Goal: Transaction & Acquisition: Purchase product/service

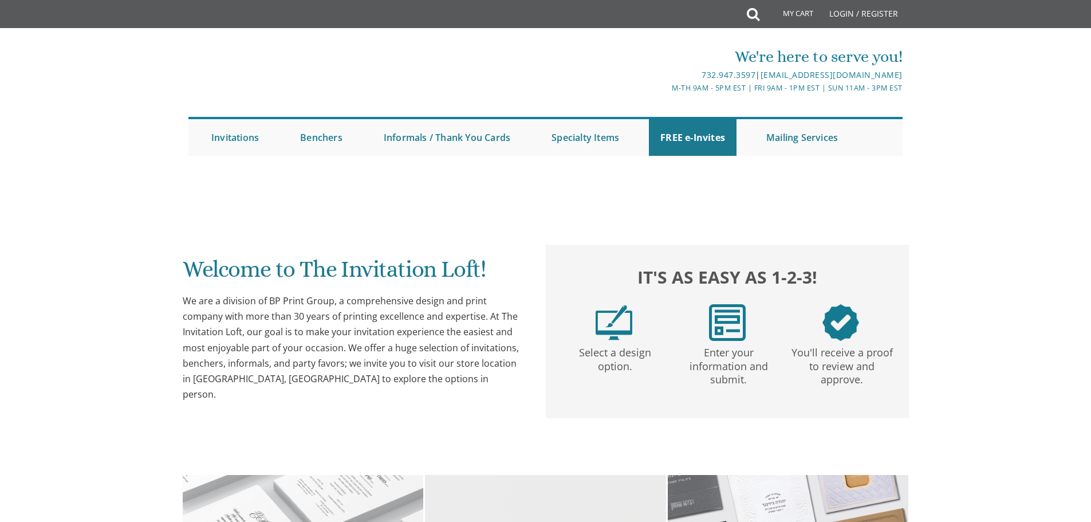
click at [610, 173] on link at bounding box center [546, 173] width 716 height 0
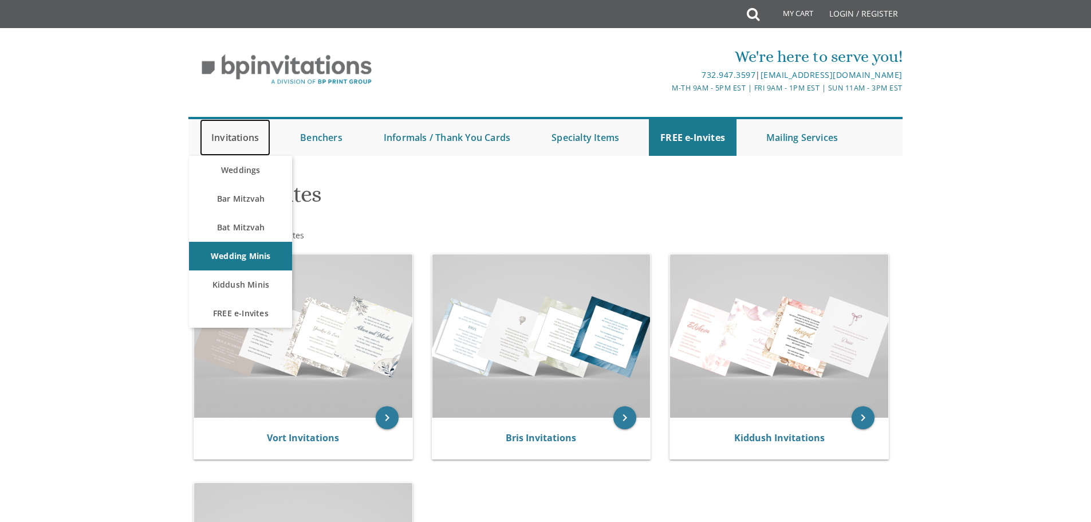
click at [247, 137] on link "Invitations" at bounding box center [235, 137] width 70 height 37
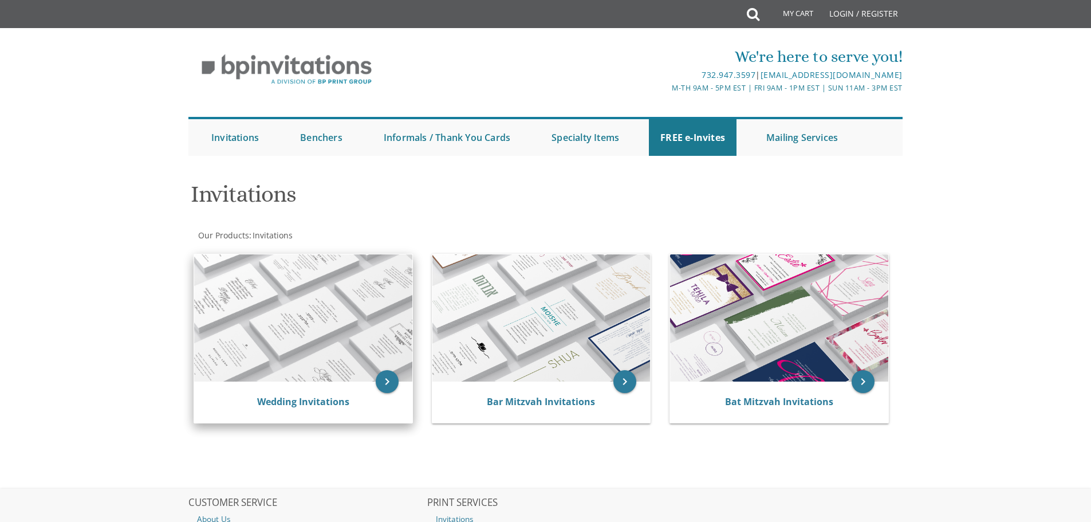
click at [340, 388] on div "Wedding Invitations" at bounding box center [303, 401] width 218 height 41
click at [384, 375] on icon "keyboard_arrow_right" at bounding box center [387, 381] width 23 height 23
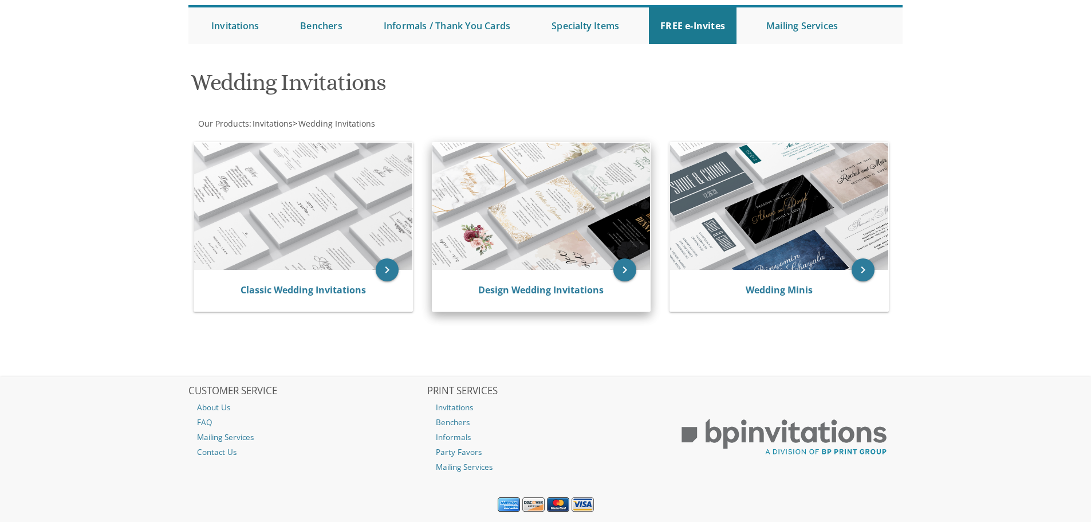
scroll to position [115, 0]
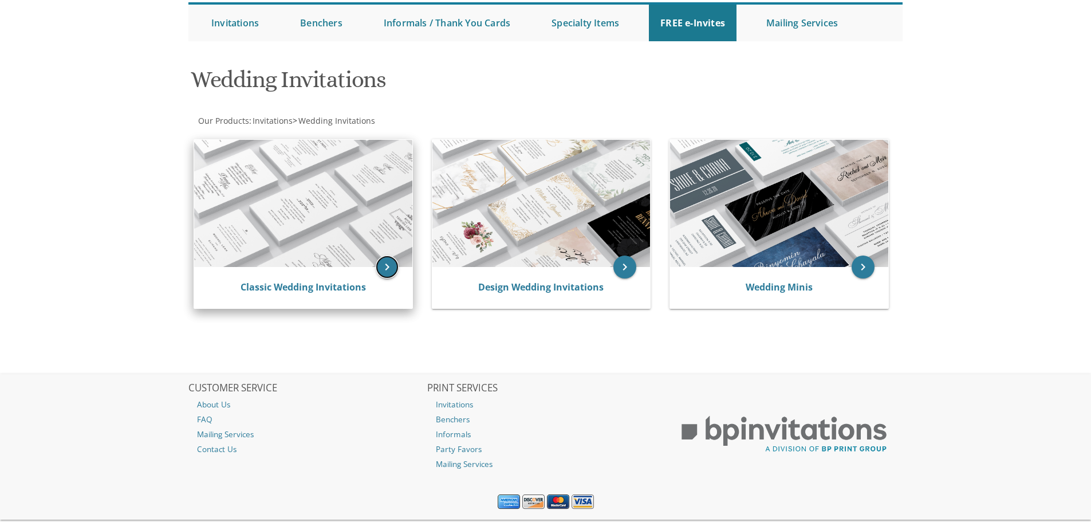
click at [390, 263] on icon "keyboard_arrow_right" at bounding box center [387, 266] width 23 height 23
click at [336, 290] on link "Classic Wedding Invitations" at bounding box center [303, 287] width 125 height 13
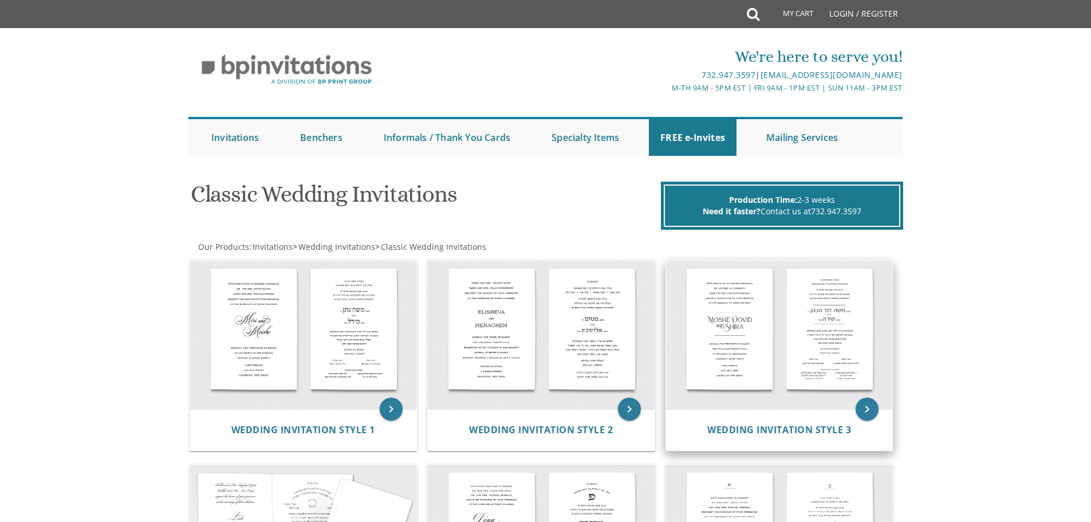
click at [765, 314] on img at bounding box center [779, 335] width 227 height 149
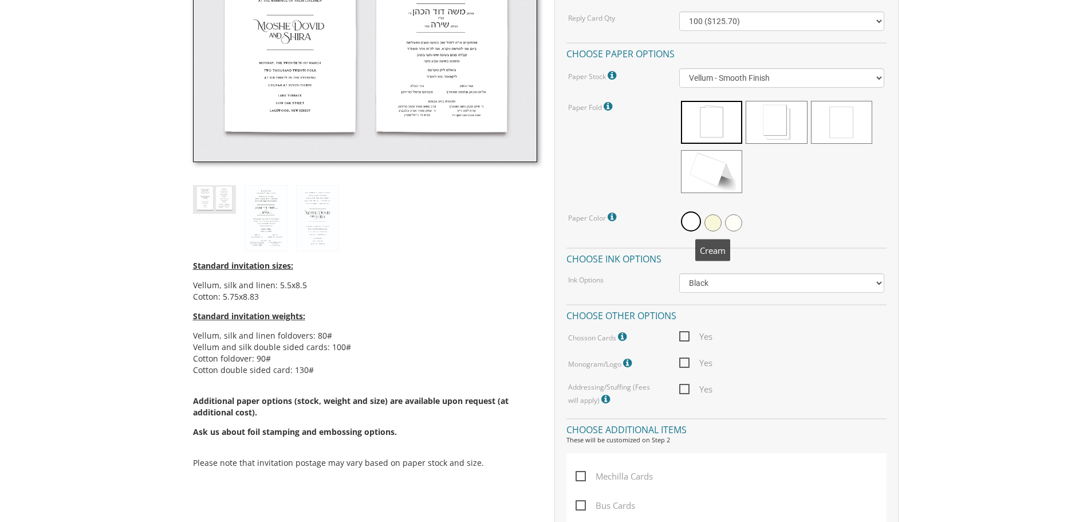
scroll to position [286, 0]
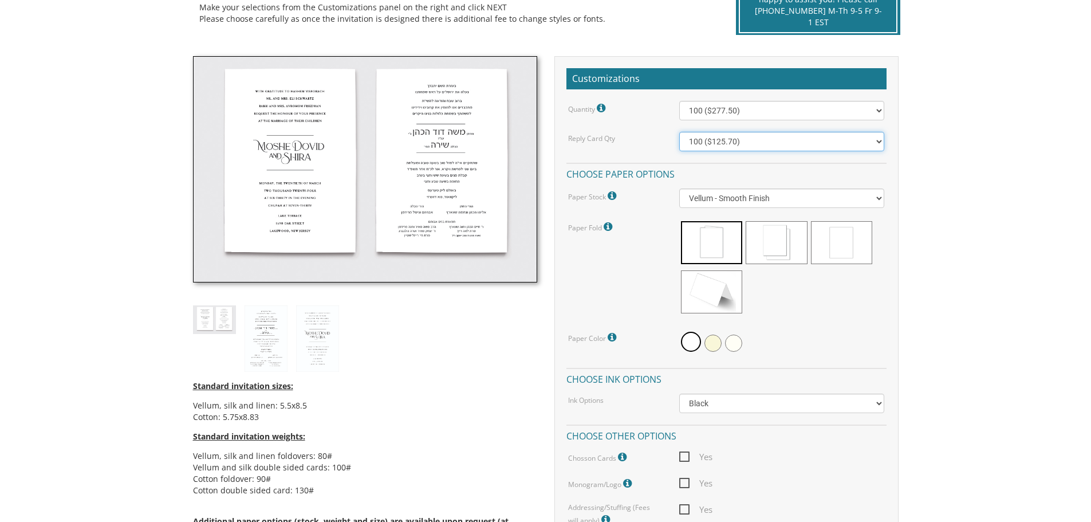
click at [803, 143] on select "100 ($125.70) 200 ($150.60) 300 ($177.95) 400 ($270.70) 500 ($225.30) 600 ($249…" at bounding box center [781, 141] width 205 height 19
click at [873, 112] on select "100 ($277.50) 200 ($330.45) 300 ($380.65) 400 ($432.70) 500 ($482.10) 600 ($534…" at bounding box center [781, 110] width 205 height 19
click at [872, 139] on select "100 ($125.70) 200 ($150.60) 300 ($177.95) 400 ($270.70) 500 ($225.30) 600 ($249…" at bounding box center [781, 141] width 205 height 19
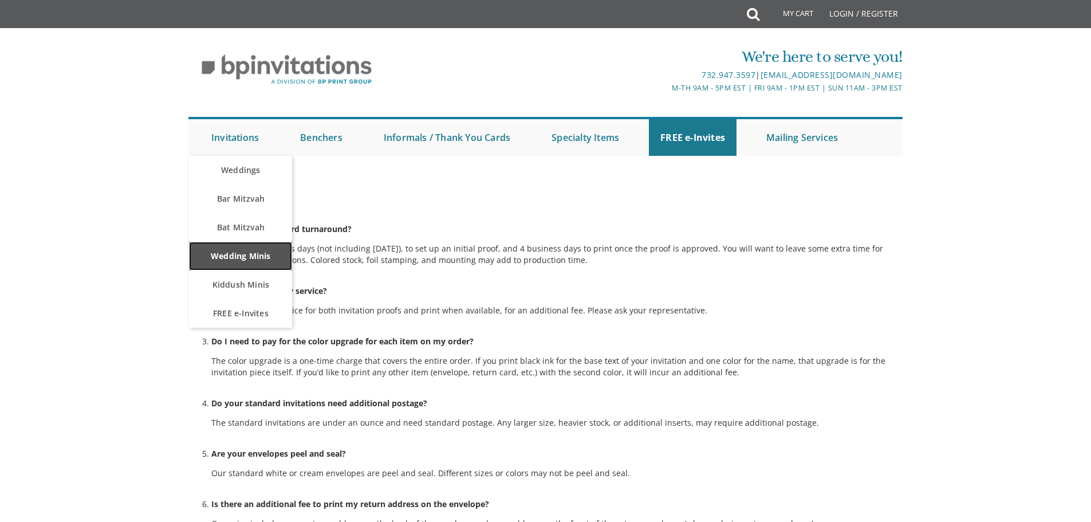
click at [253, 248] on link "Wedding Minis" at bounding box center [240, 256] width 103 height 29
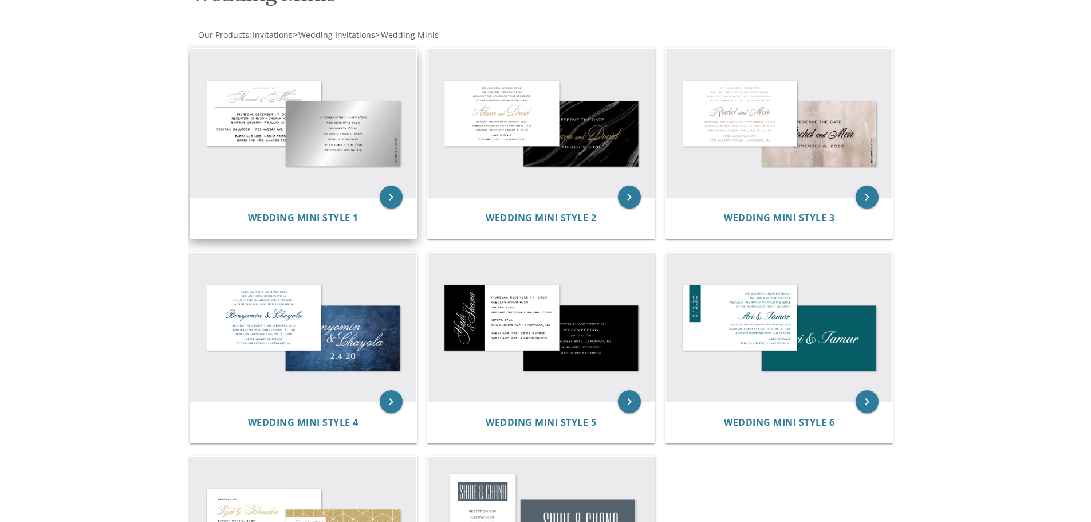
scroll to position [229, 0]
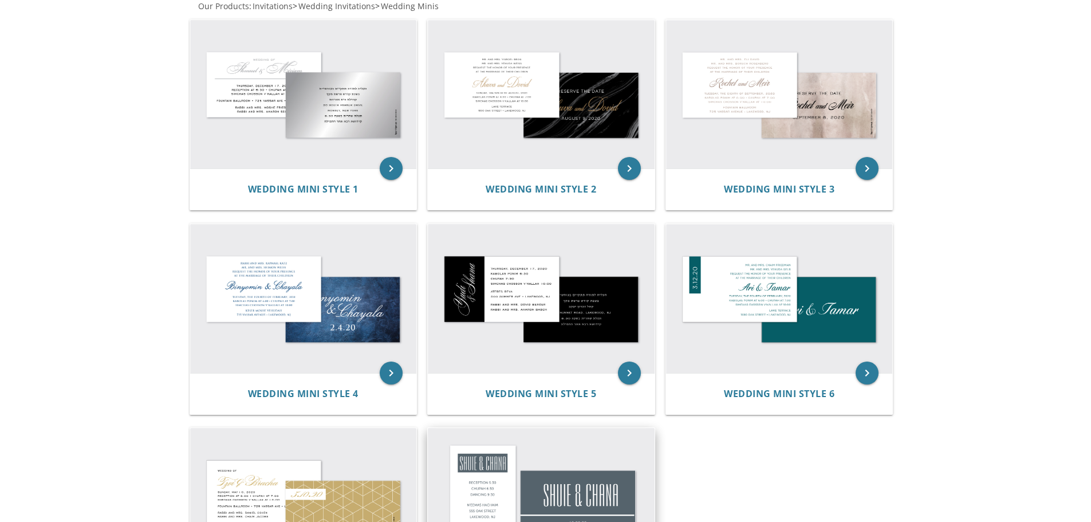
click at [475, 472] on img at bounding box center [541, 502] width 227 height 149
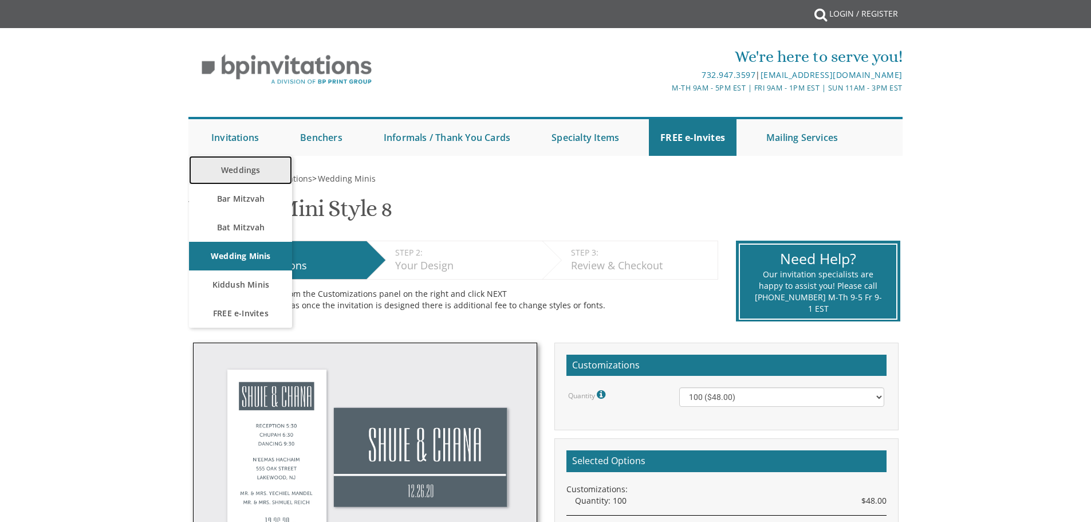
click at [250, 176] on link "Weddings" at bounding box center [240, 170] width 103 height 29
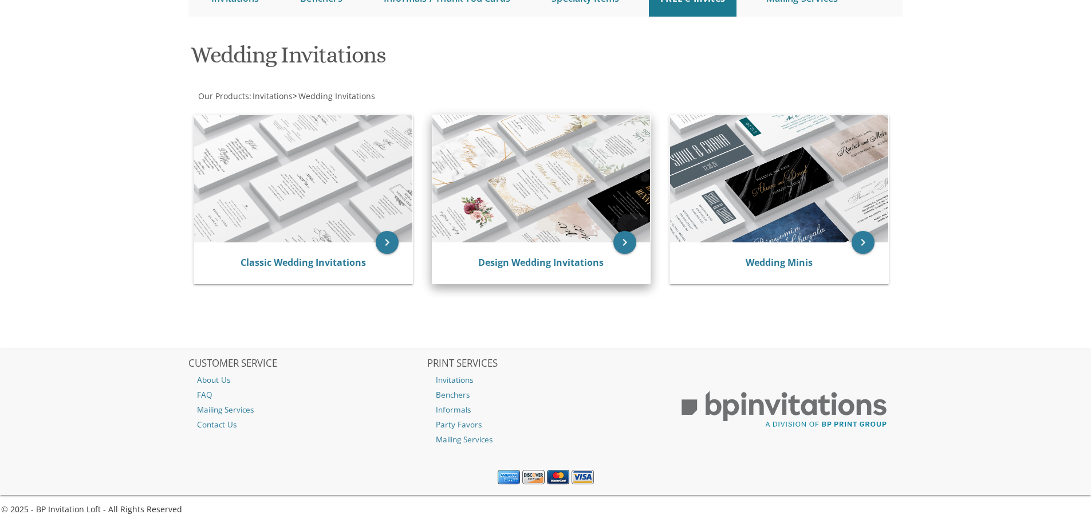
scroll to position [144, 0]
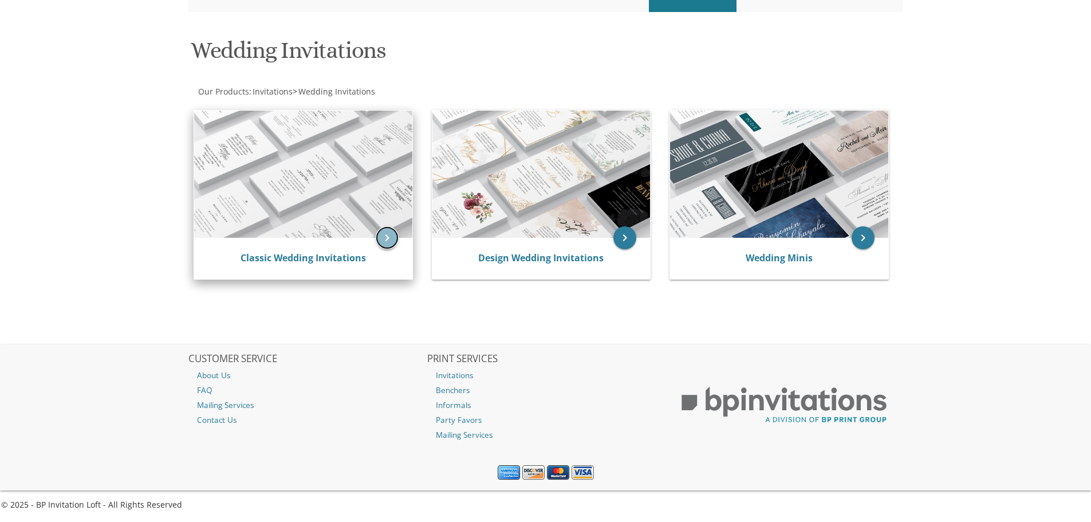
click at [382, 246] on icon "keyboard_arrow_right" at bounding box center [387, 237] width 23 height 23
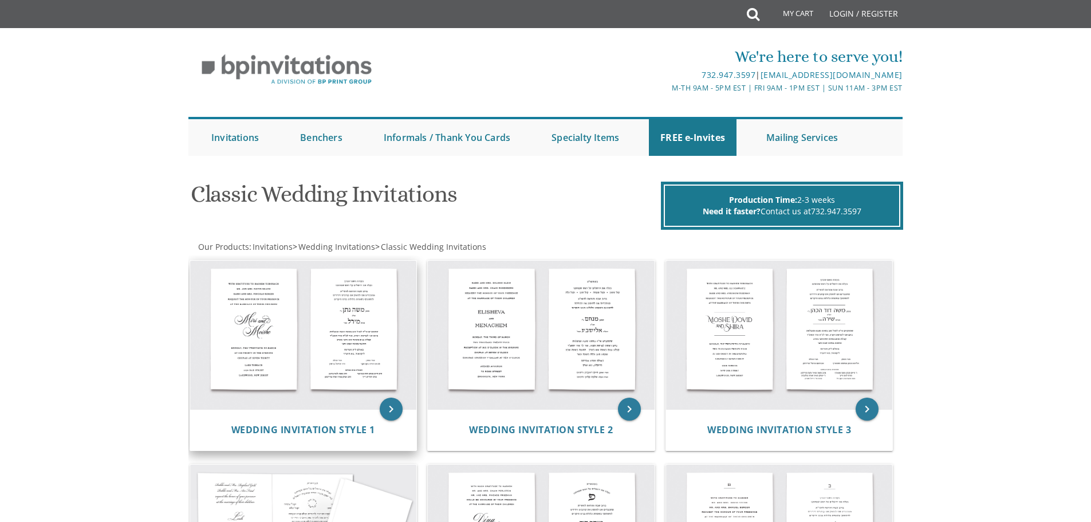
scroll to position [57, 0]
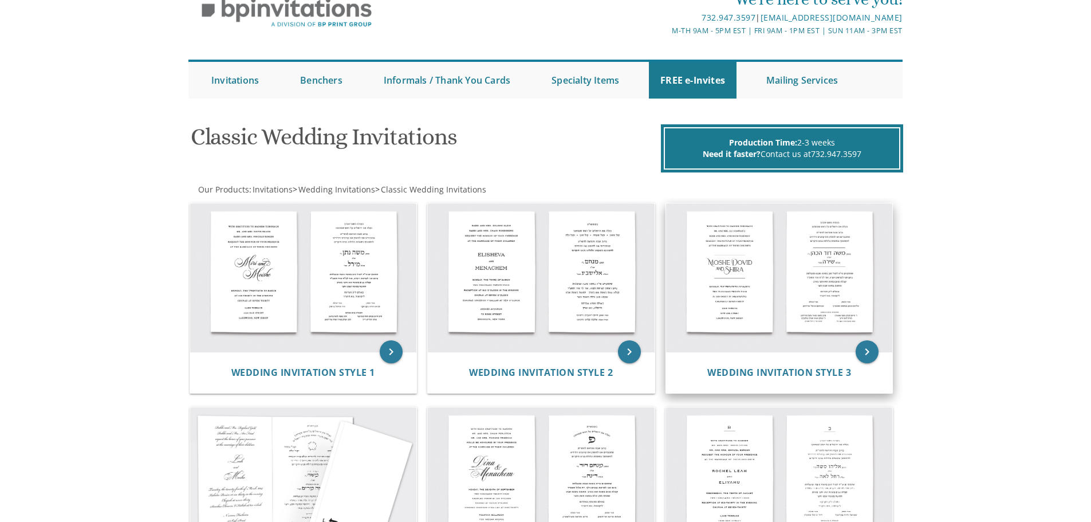
click at [731, 289] on img at bounding box center [779, 277] width 227 height 149
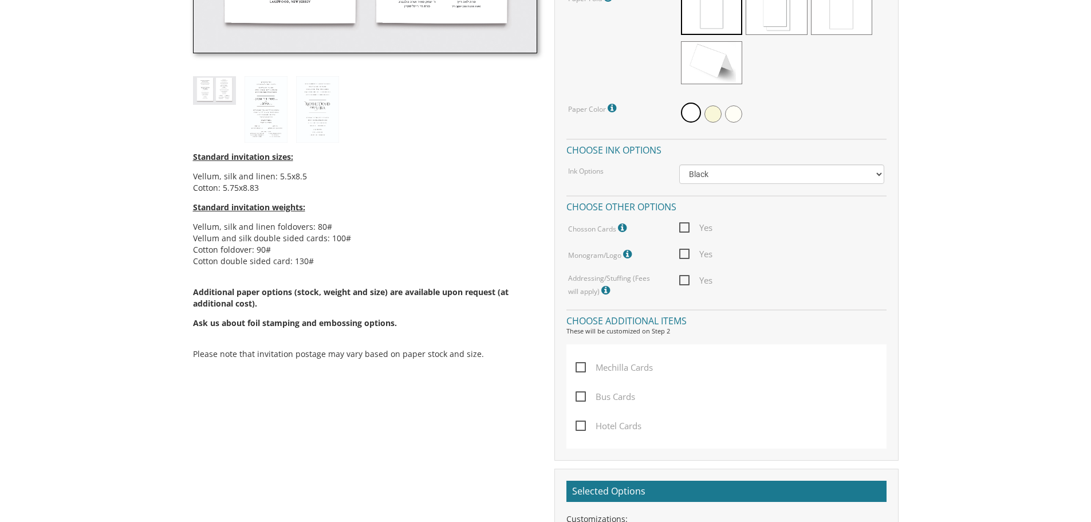
scroll to position [286, 0]
